Goal: Task Accomplishment & Management: Complete application form

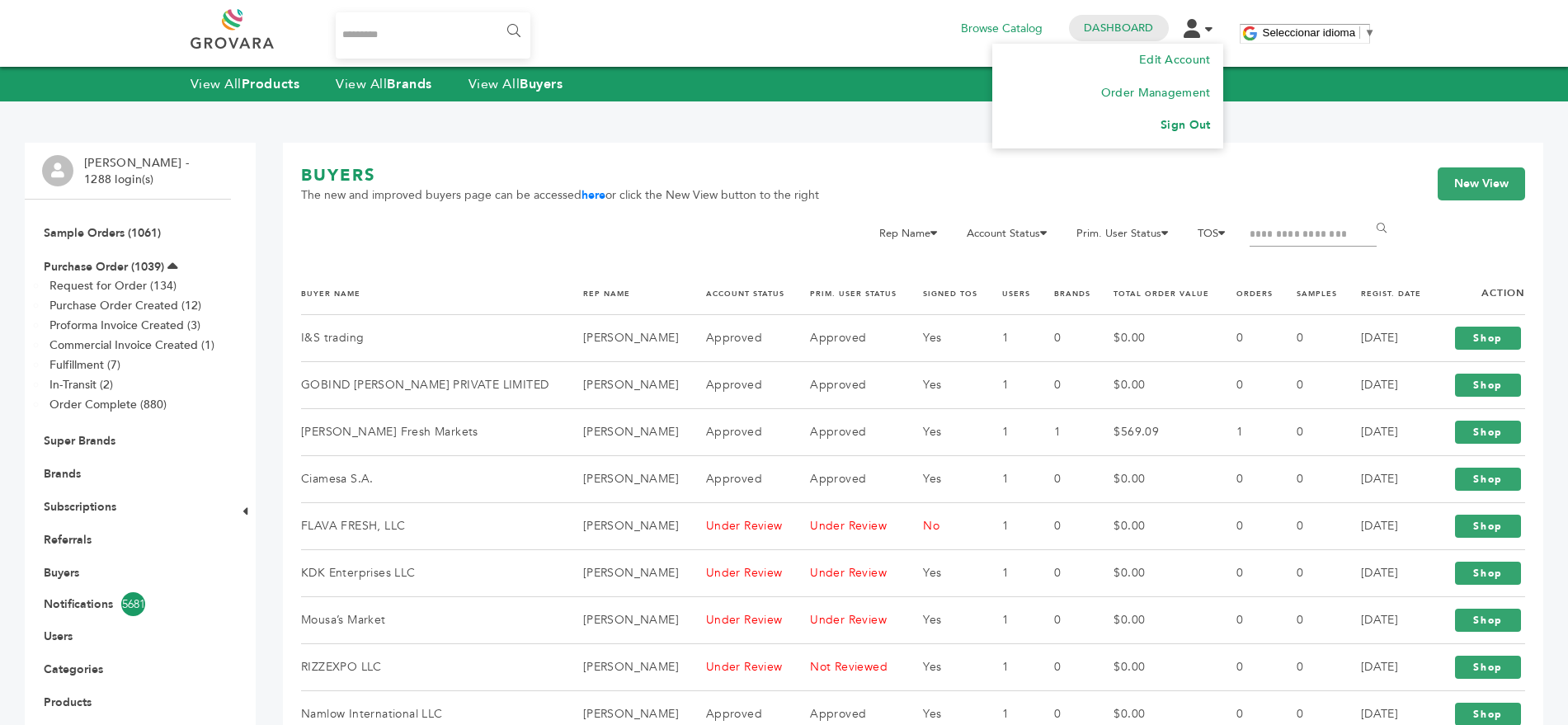
click at [1189, 126] on link "Sign Out" at bounding box center [1185, 125] width 49 height 16
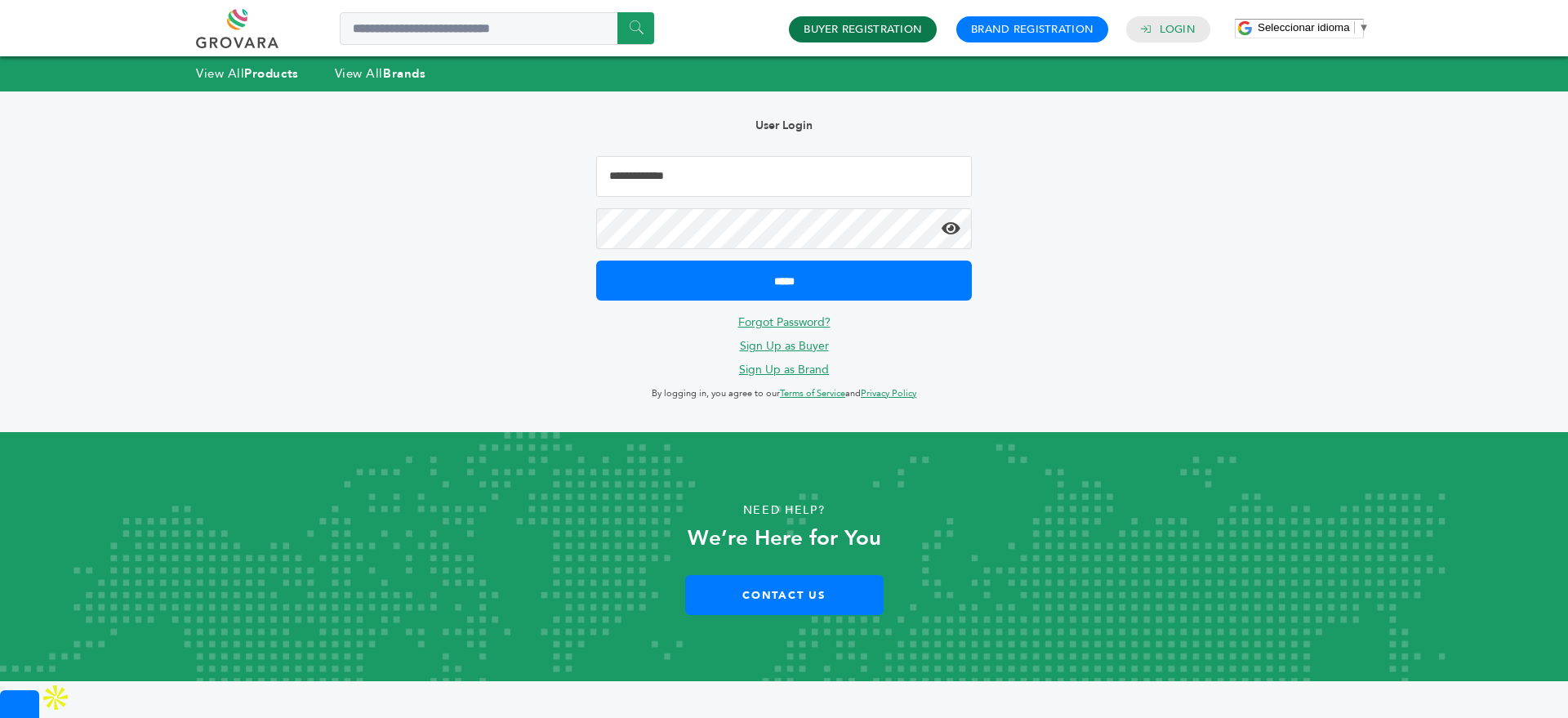
type input "**********"
click at [904, 34] on link "Buyer Registration" at bounding box center [863, 29] width 118 height 15
